Goal: Information Seeking & Learning: Learn about a topic

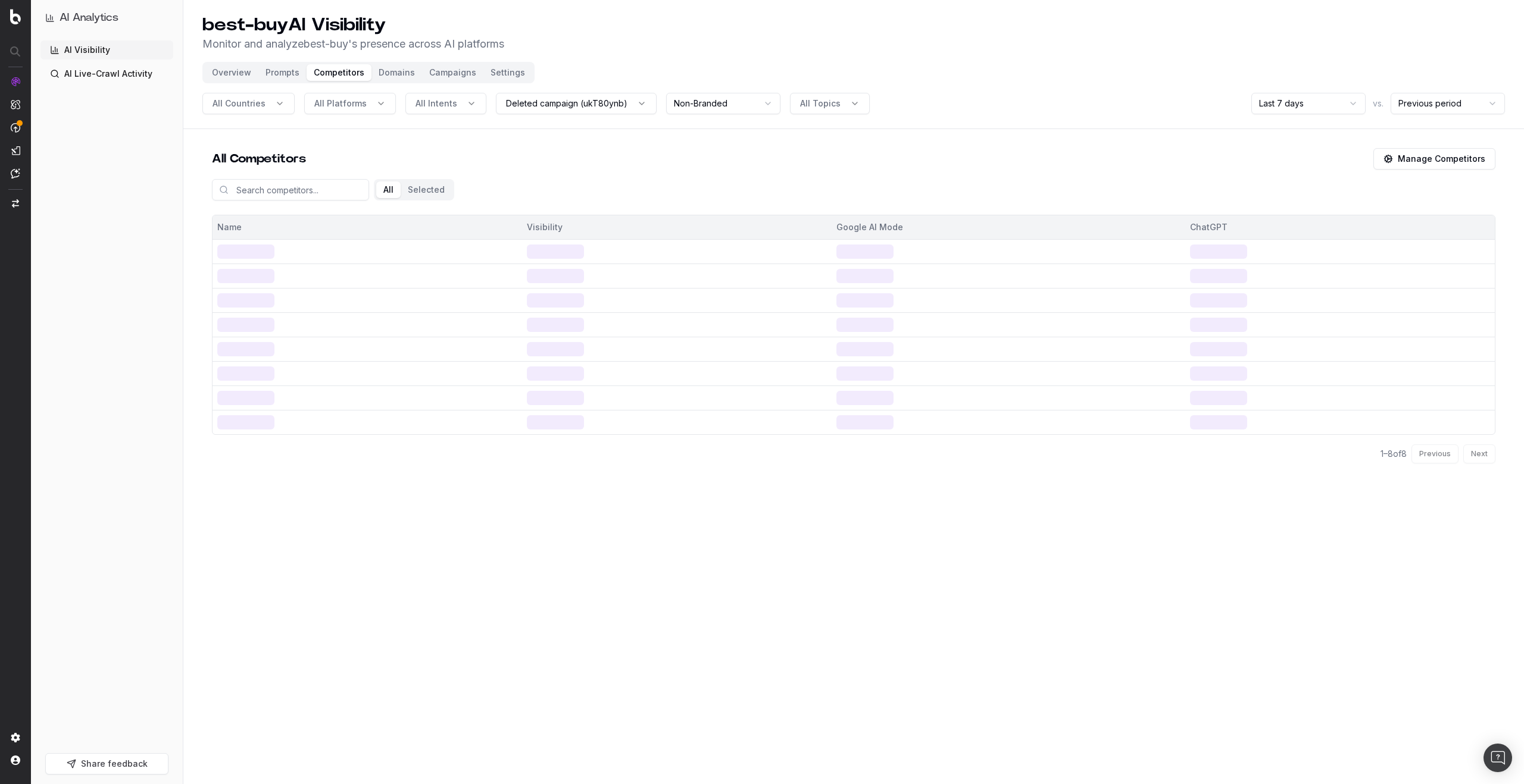
click at [454, 104] on button "All Intents" at bounding box center [446, 103] width 81 height 21
click at [816, 104] on span "All Topics" at bounding box center [820, 103] width 40 height 12
click at [792, 159] on div "video game" at bounding box center [821, 156] width 173 height 19
click at [792, 168] on div "technology" at bounding box center [824, 175] width 173 height 19
click at [797, 192] on div "electronic" at bounding box center [828, 194] width 173 height 19
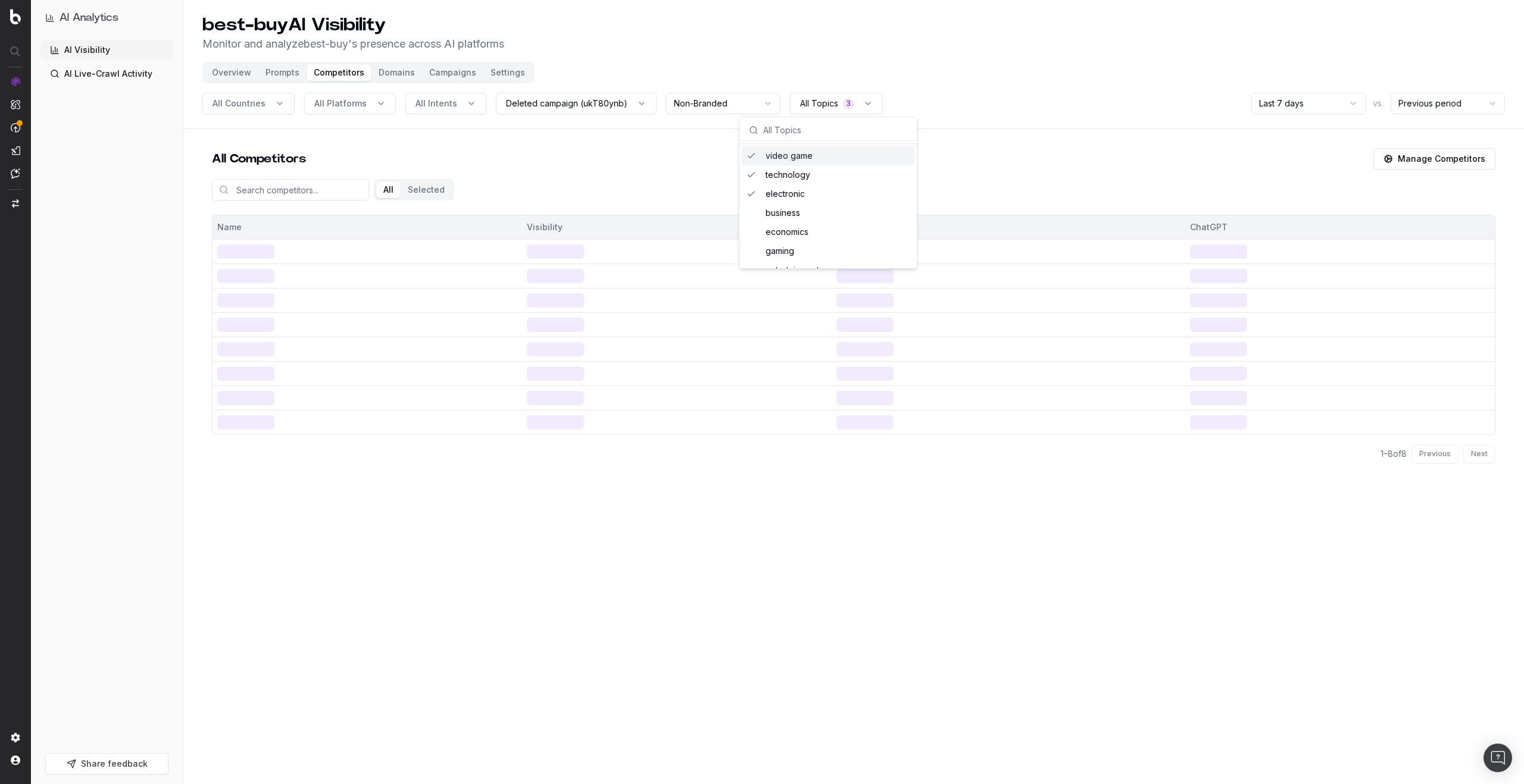
click at [924, 85] on header "best-buy AI Visibility Monitor and analyze best-buy 's presence across AI platf…" at bounding box center [853, 64] width 1340 height 129
